Goal: Find specific page/section: Find specific page/section

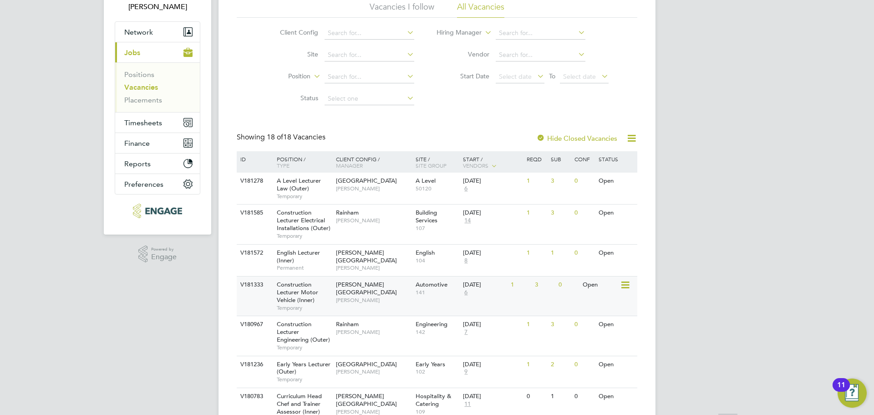
scroll to position [137, 0]
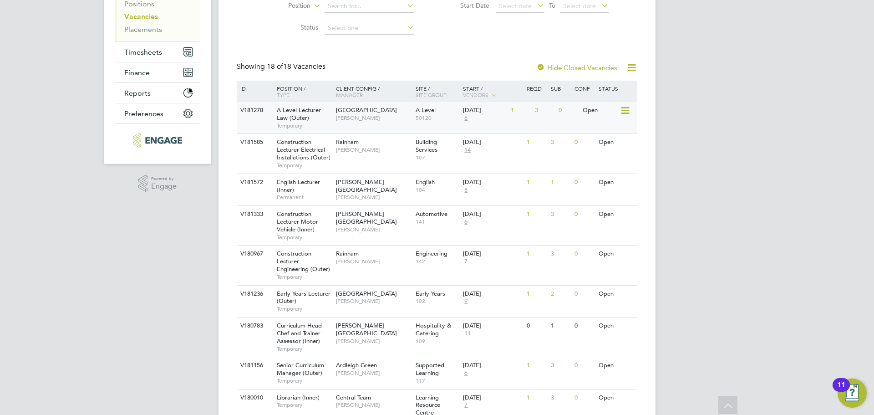
click at [395, 122] on span "[PERSON_NAME]" at bounding box center [373, 117] width 75 height 7
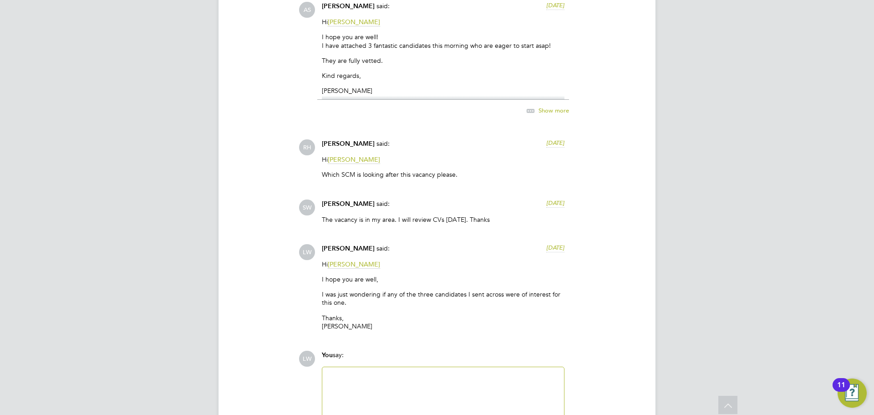
scroll to position [2030, 0]
